Goal: Use online tool/utility: Utilize a website feature to perform a specific function

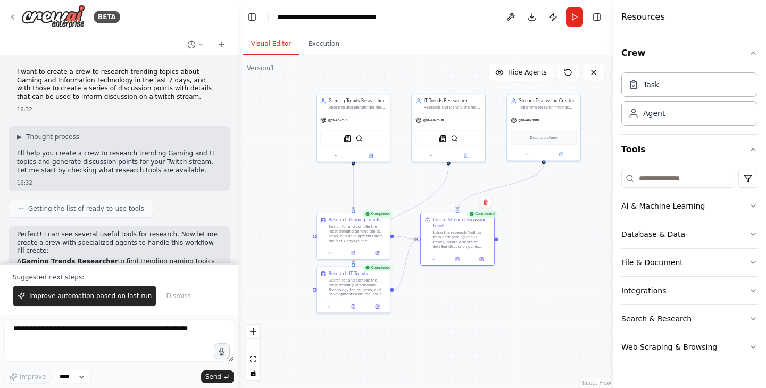
scroll to position [1437, 0]
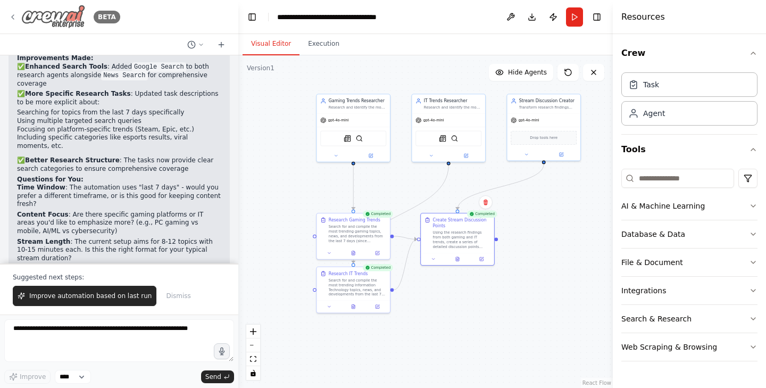
click at [14, 14] on icon at bounding box center [13, 17] width 9 height 9
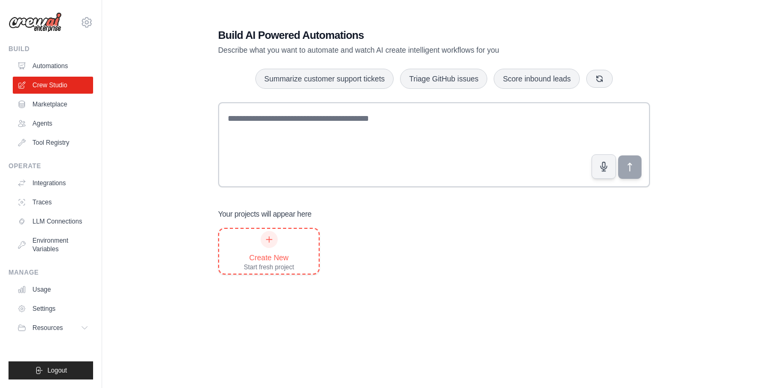
click at [269, 255] on div "Create New" at bounding box center [269, 257] width 51 height 11
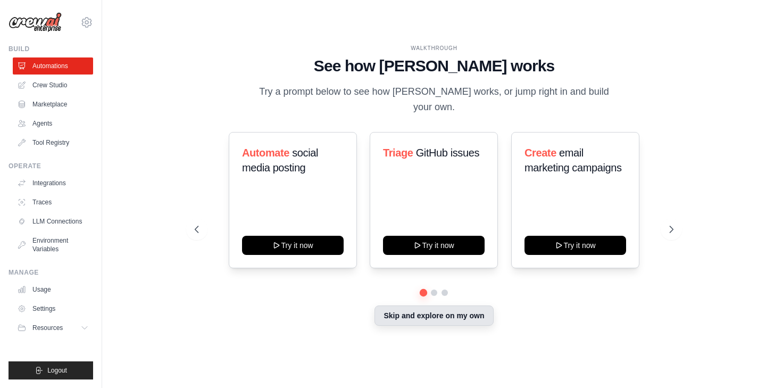
click at [423, 307] on button "Skip and explore on my own" at bounding box center [434, 315] width 119 height 20
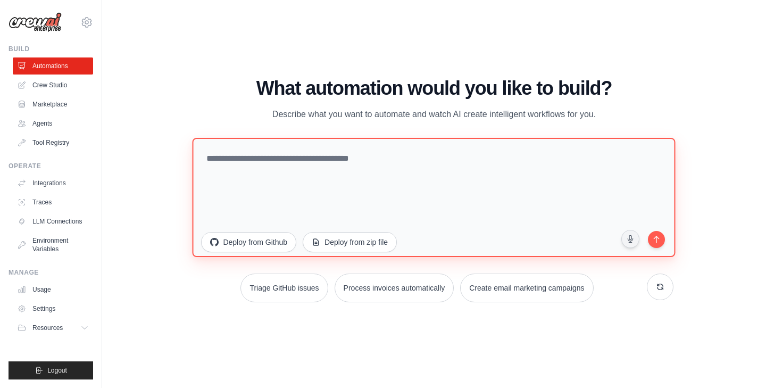
click at [282, 177] on textarea at bounding box center [434, 196] width 483 height 119
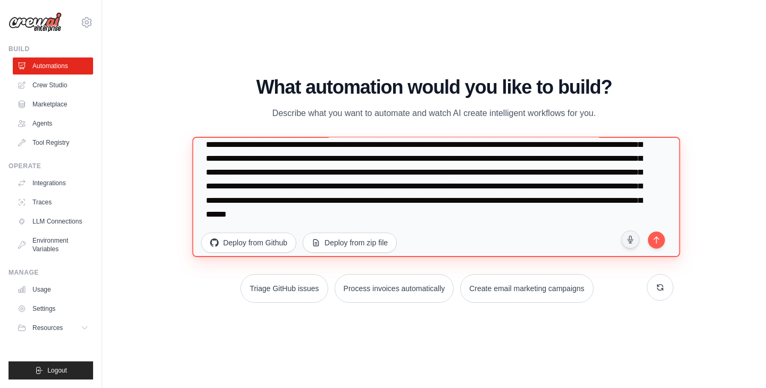
scroll to position [42, 0]
type textarea "**********"
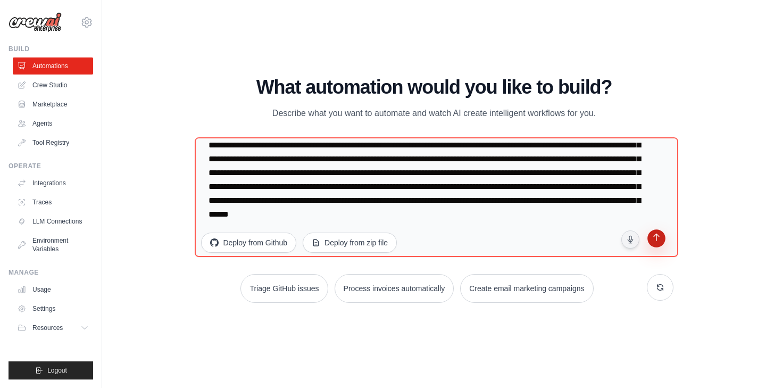
click at [651, 238] on button "submit" at bounding box center [656, 239] width 21 height 21
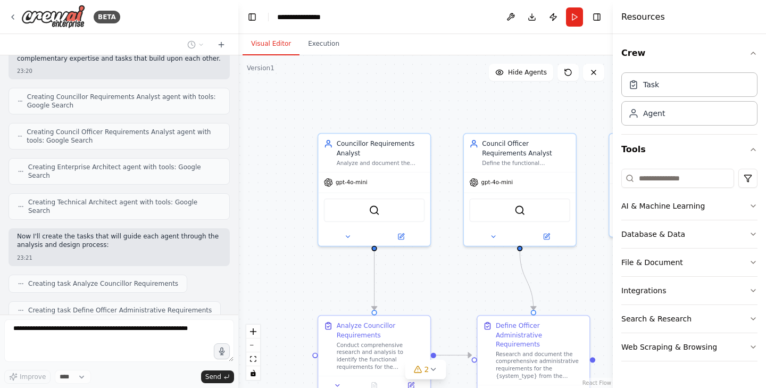
scroll to position [310, 0]
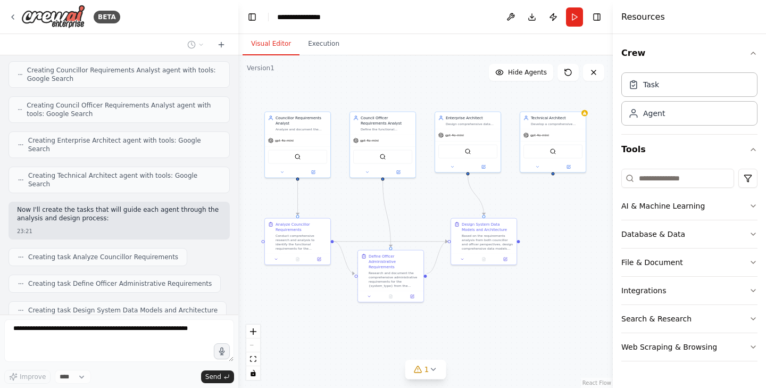
drag, startPoint x: 476, startPoint y: 294, endPoint x: 360, endPoint y: 213, distance: 141.9
click at [360, 213] on div ".deletable-edge-delete-btn { width: 20px; height: 20px; border: 0px solid #ffff…" at bounding box center [425, 221] width 375 height 333
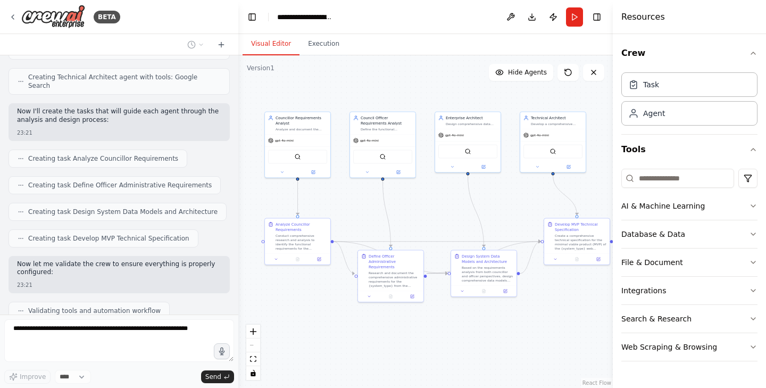
scroll to position [481, 0]
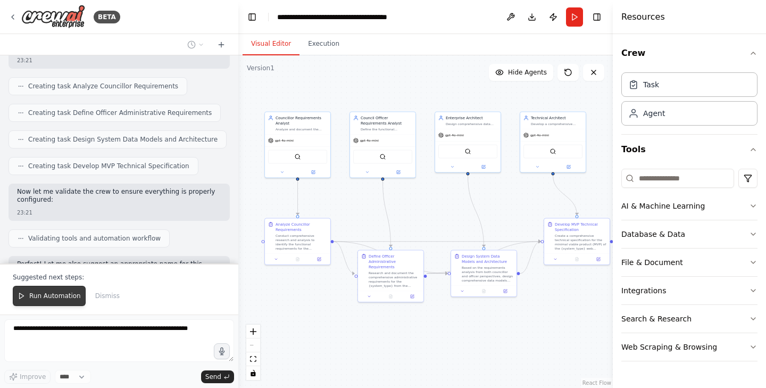
click at [44, 295] on span "Run Automation" at bounding box center [55, 296] width 52 height 9
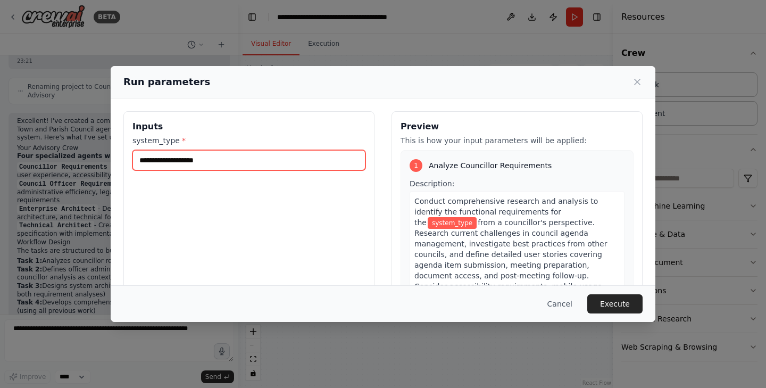
click at [219, 158] on input "system_type *" at bounding box center [249, 160] width 233 height 20
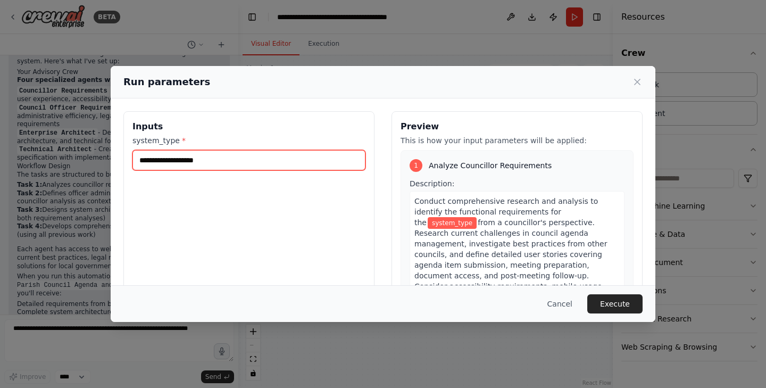
scroll to position [789, 0]
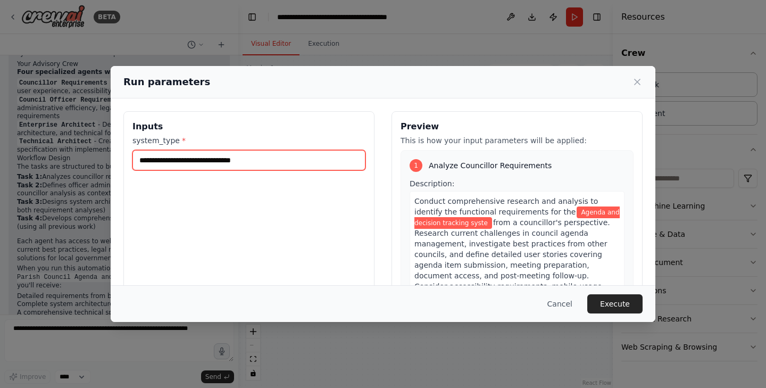
type input "**********"
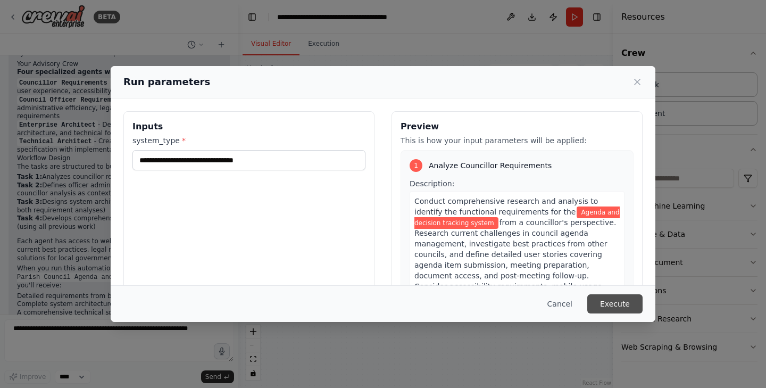
click at [620, 303] on button "Execute" at bounding box center [614, 303] width 55 height 19
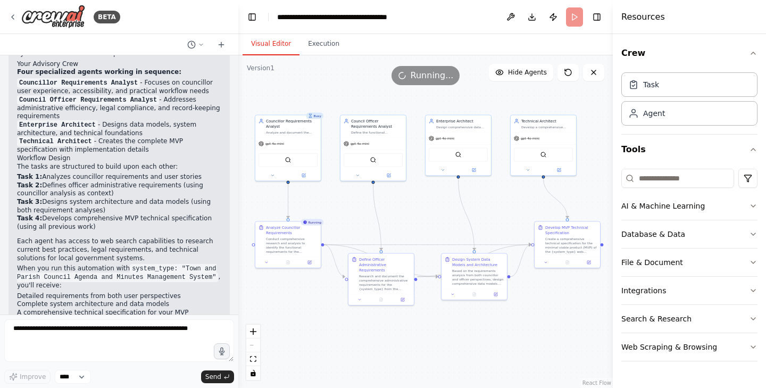
drag, startPoint x: 446, startPoint y: 324, endPoint x: 436, endPoint y: 327, distance: 10.1
click at [436, 327] on div ".deletable-edge-delete-btn { width: 20px; height: 20px; border: 0px solid #ffff…" at bounding box center [425, 221] width 375 height 333
click at [288, 262] on icon at bounding box center [288, 262] width 3 height 4
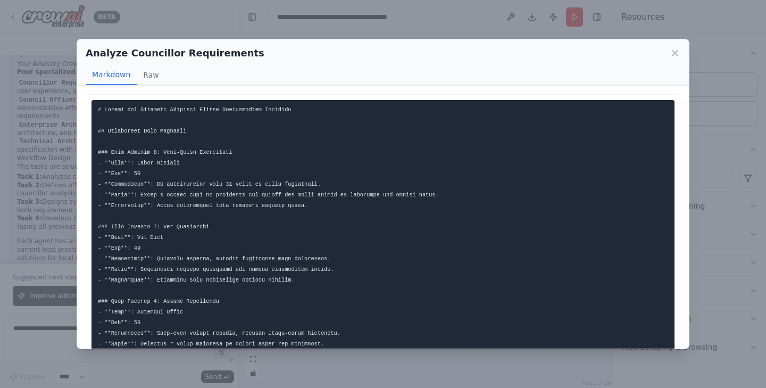
scroll to position [0, 0]
click at [201, 26] on div "Analyze Councillor Requirements Markdown Raw ... Show more Not valid JSON" at bounding box center [383, 194] width 766 height 388
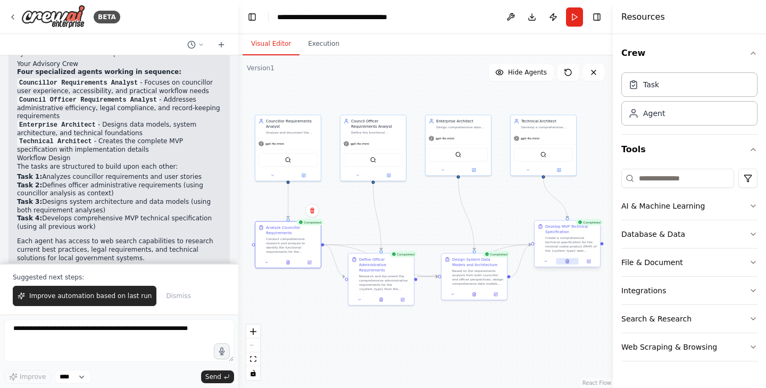
click at [570, 263] on button at bounding box center [567, 261] width 22 height 6
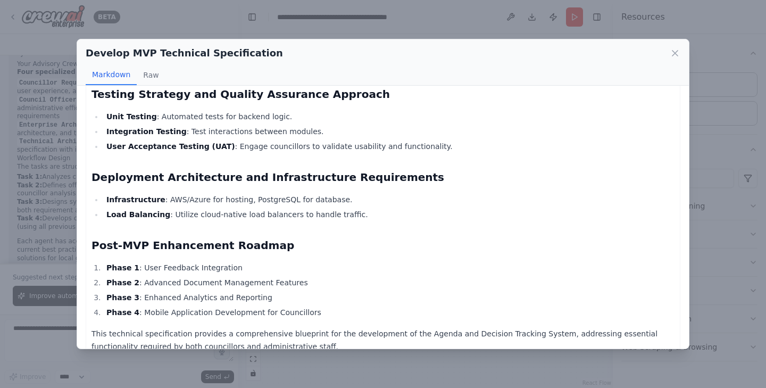
scroll to position [1722, 0]
click at [679, 51] on icon at bounding box center [675, 53] width 11 height 11
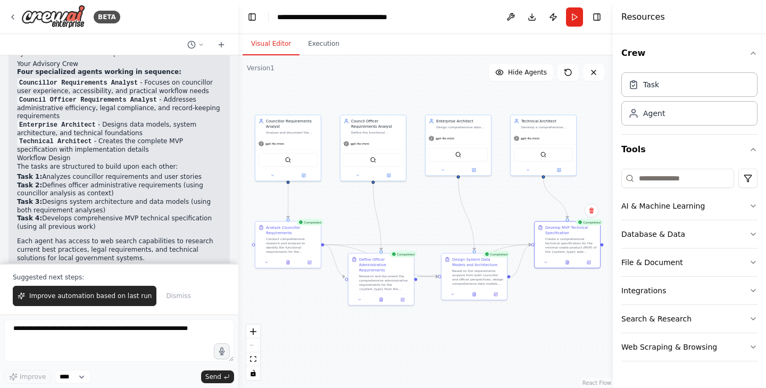
drag, startPoint x: 180, startPoint y: 211, endPoint x: 41, endPoint y: 230, distance: 140.7
click at [41, 264] on code "system_type: "Town and Parish Council Agenda and Minutes Management System"" at bounding box center [117, 273] width 201 height 18
copy code "Town and Parish Council Agenda and Minutes Management System"
click at [575, 13] on button "Run" at bounding box center [574, 16] width 17 height 19
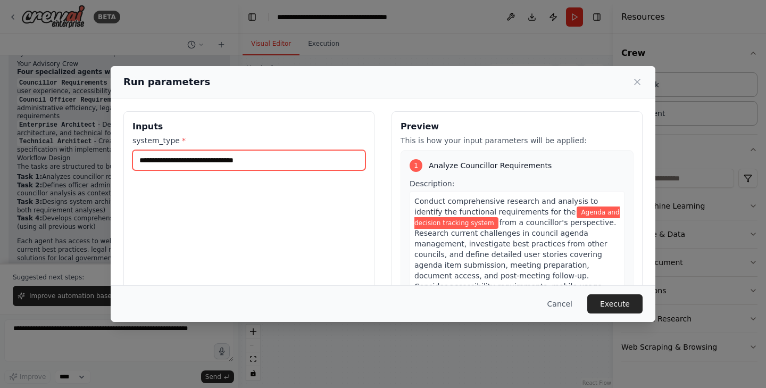
click at [258, 154] on input "**********" at bounding box center [249, 160] width 233 height 20
paste input "**********"
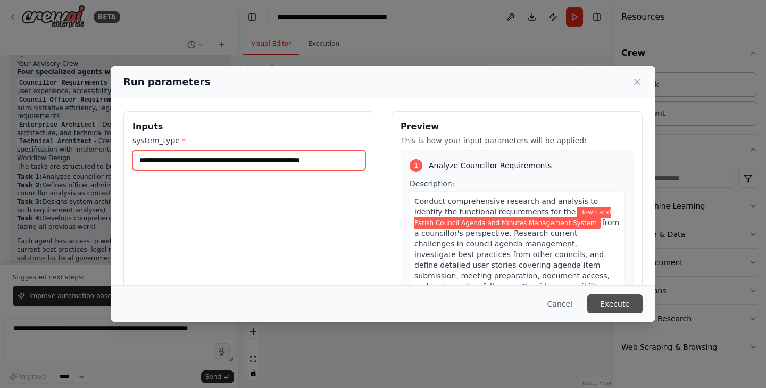
type input "**********"
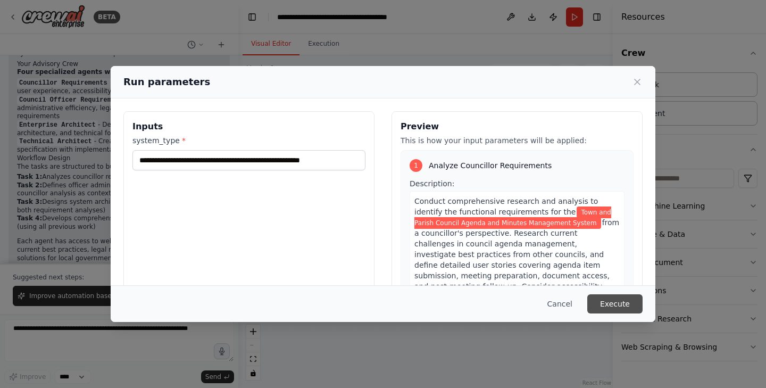
click at [613, 302] on button "Execute" at bounding box center [614, 303] width 55 height 19
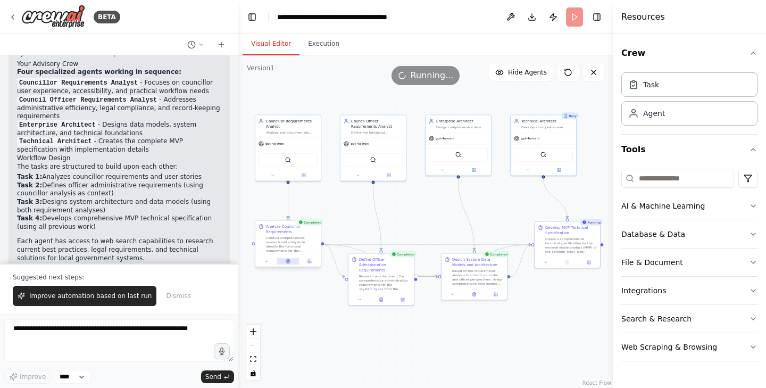
click at [288, 262] on icon at bounding box center [288, 262] width 3 height 4
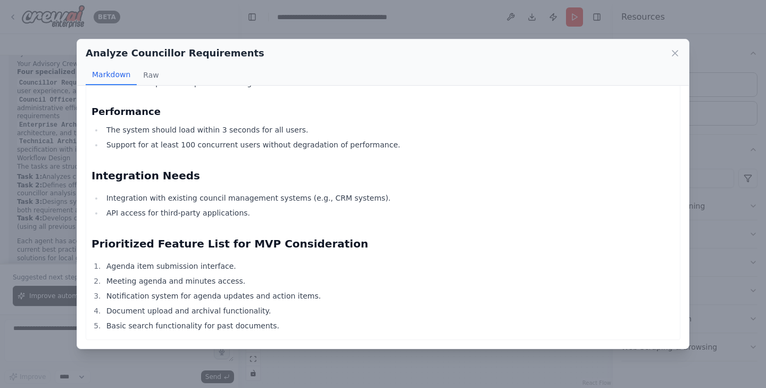
scroll to position [1149, 0]
click at [40, 235] on div "Analyze Councillor Requirements Markdown Raw Town and Parish Council Agenda and…" at bounding box center [383, 194] width 766 height 388
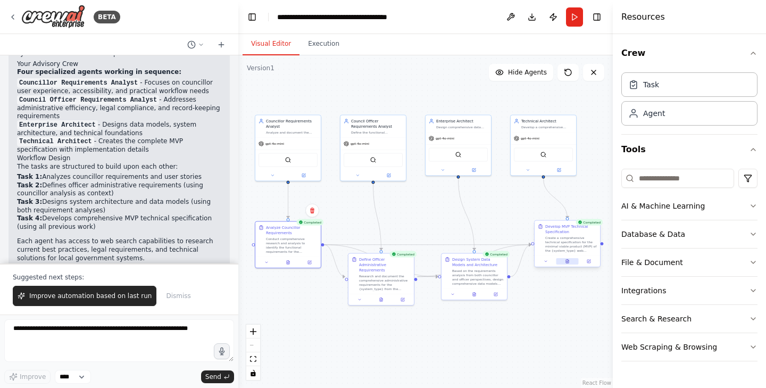
click at [566, 263] on icon at bounding box center [567, 262] width 3 height 4
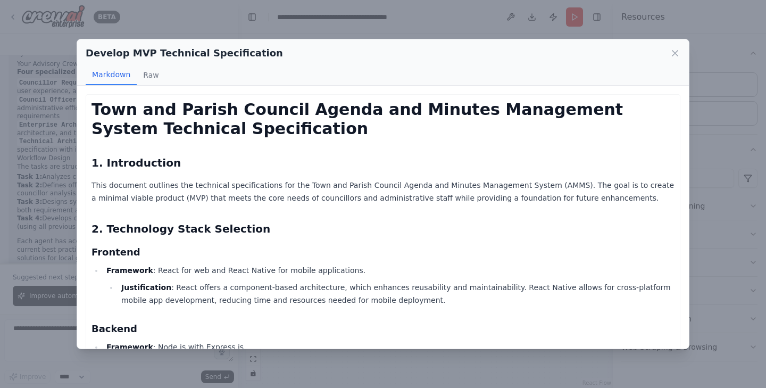
scroll to position [0, 0]
click at [674, 51] on icon at bounding box center [675, 53] width 11 height 11
